Goal: Task Accomplishment & Management: Use online tool/utility

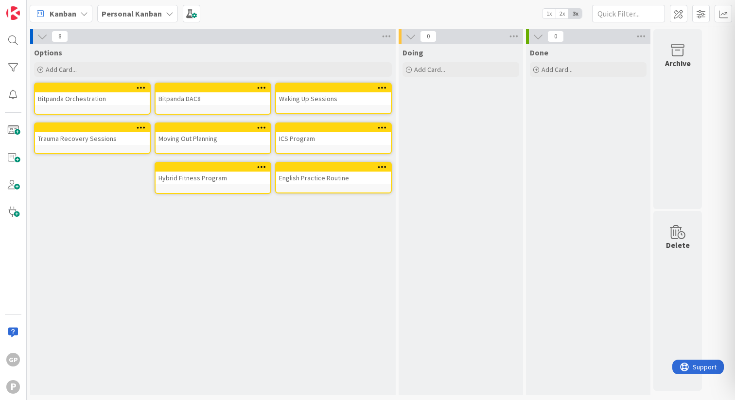
click at [355, 181] on div "English Practice Routine" at bounding box center [333, 178] width 115 height 13
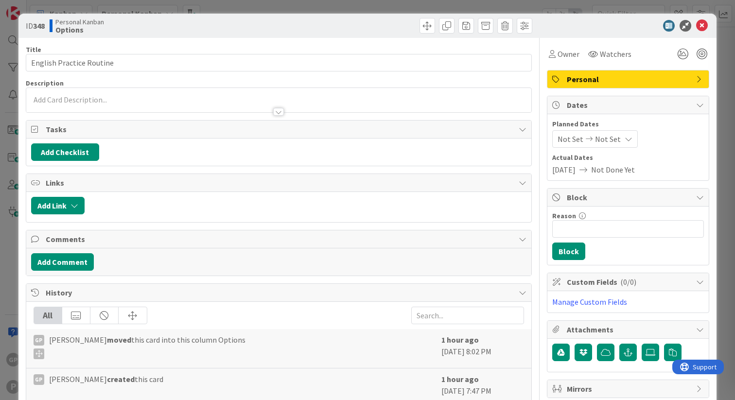
click at [705, 24] on icon at bounding box center [702, 26] width 12 height 12
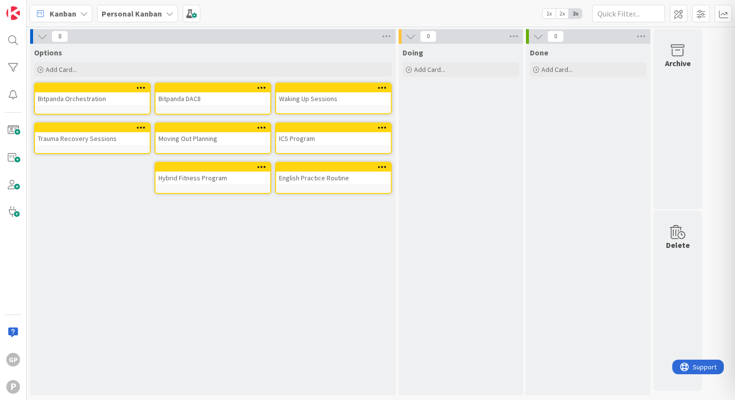
click at [317, 177] on div "English Practice Routine" at bounding box center [333, 178] width 115 height 13
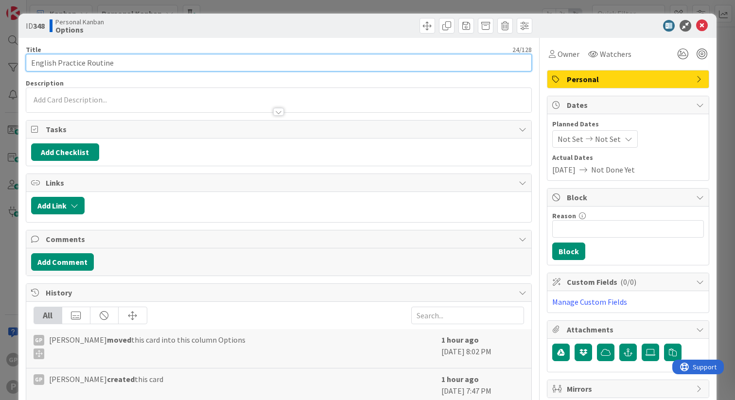
click at [199, 66] on input "English Practice Routine" at bounding box center [279, 62] width 506 height 17
click at [31, 63] on input "English Practice Routine" at bounding box center [279, 62] width 506 height 17
click at [202, 61] on input "English Practice Routine" at bounding box center [279, 62] width 506 height 17
type input "English Practice Routine"
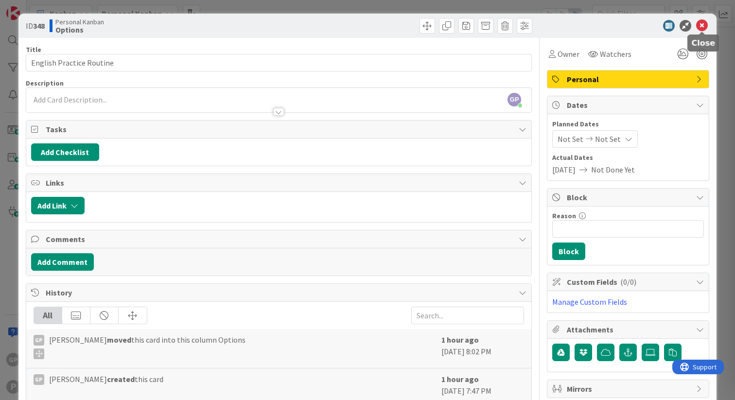
click at [703, 26] on icon at bounding box center [702, 26] width 12 height 12
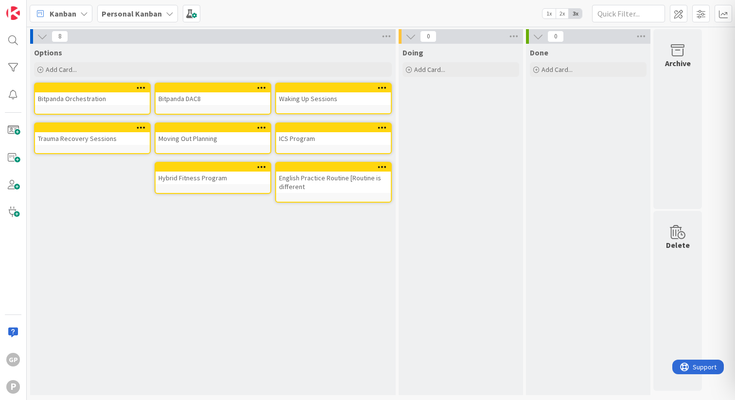
click at [345, 184] on div "English Practice Routine [Routine is different" at bounding box center [333, 182] width 115 height 21
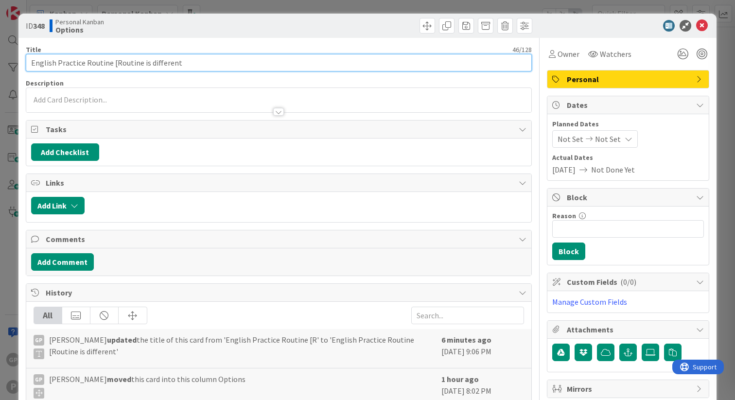
drag, startPoint x: 252, startPoint y: 64, endPoint x: 164, endPoint y: 50, distance: 89.0
click at [164, 50] on div "Title 46 / 128 English Practice Routine [Routine is different" at bounding box center [279, 58] width 506 height 26
type input "Articulate thoughts in english conversations"
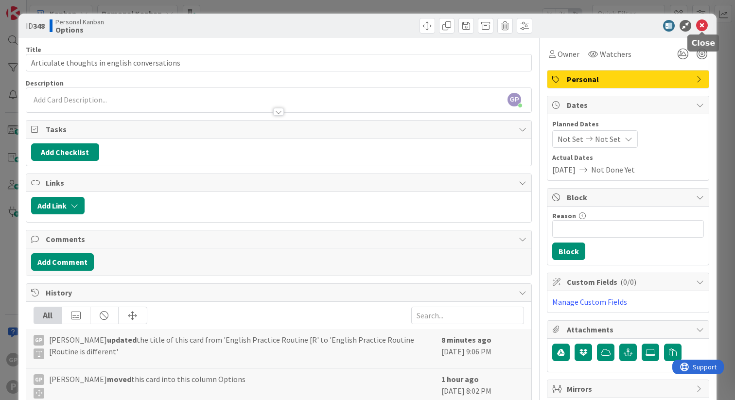
click at [701, 27] on icon at bounding box center [702, 26] width 12 height 12
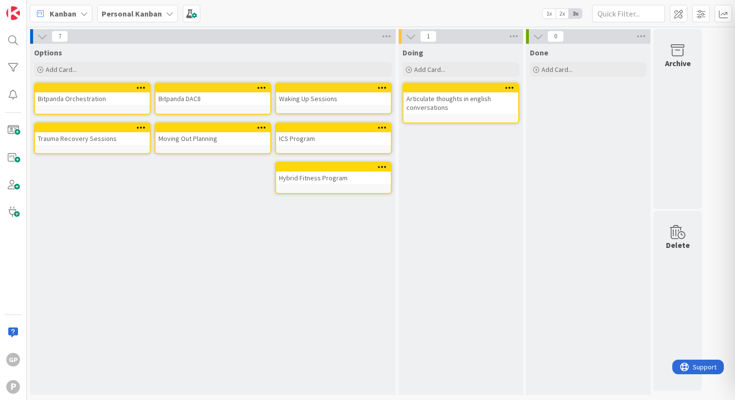
click at [456, 103] on div "Articulate thoughts in english conversations" at bounding box center [460, 102] width 115 height 21
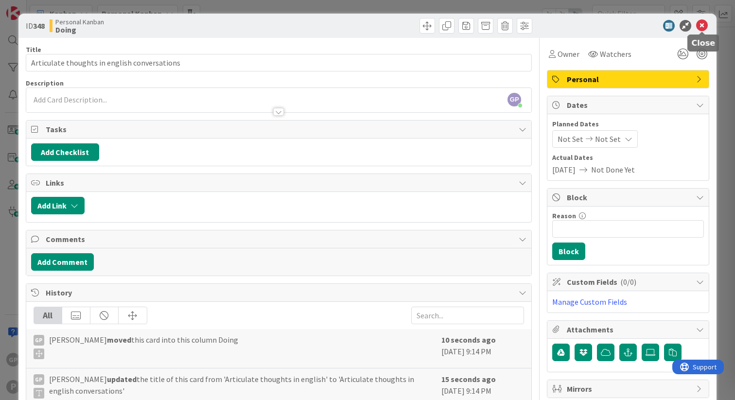
click at [699, 28] on icon at bounding box center [702, 26] width 12 height 12
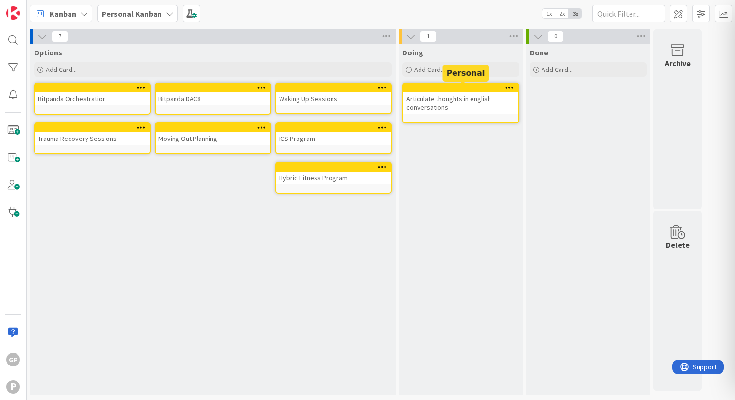
click at [460, 86] on div at bounding box center [463, 88] width 110 height 7
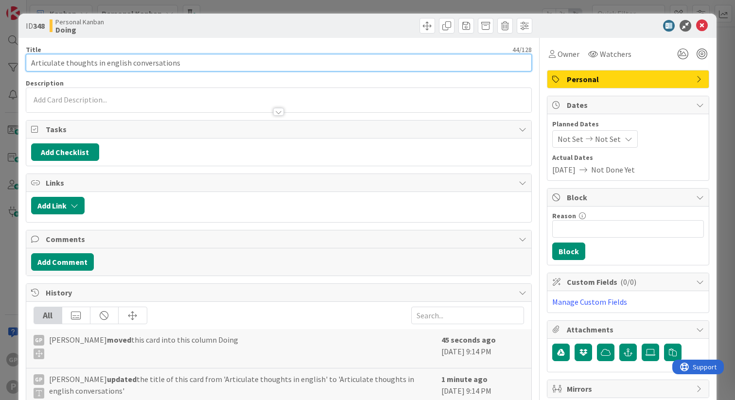
click at [216, 58] on input "Articulate thoughts in english conversations" at bounding box center [279, 62] width 506 height 17
type input "Articulate thoughts in english"
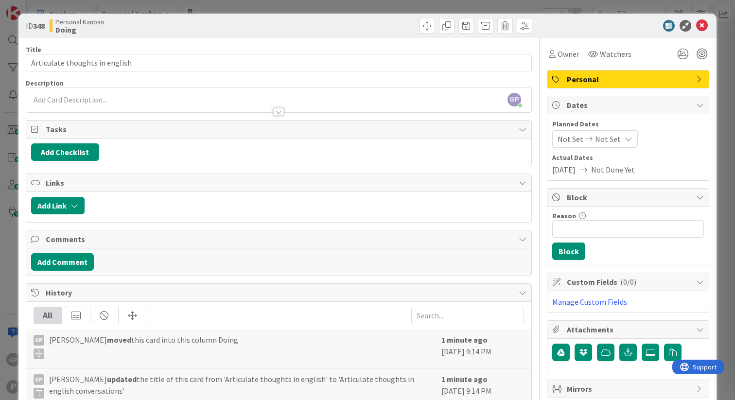
click at [59, 101] on div "GP [PERSON_NAME] just joined" at bounding box center [278, 100] width 505 height 24
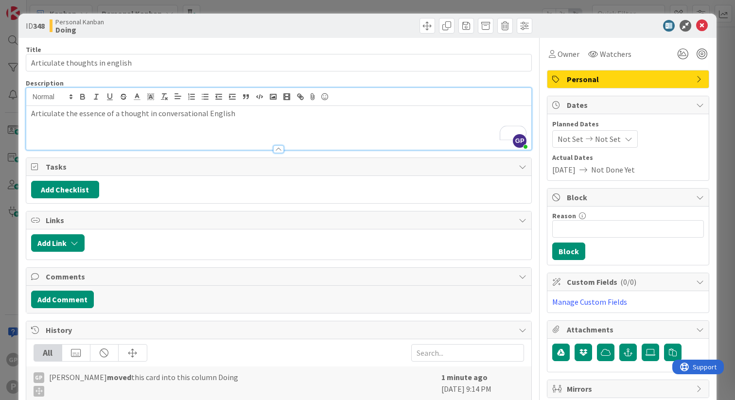
click at [242, 115] on p "Articulate the essence of a thought in conversational English" at bounding box center [278, 113] width 495 height 11
click at [703, 27] on icon at bounding box center [702, 26] width 12 height 12
